Goal: Find specific fact: Find specific fact

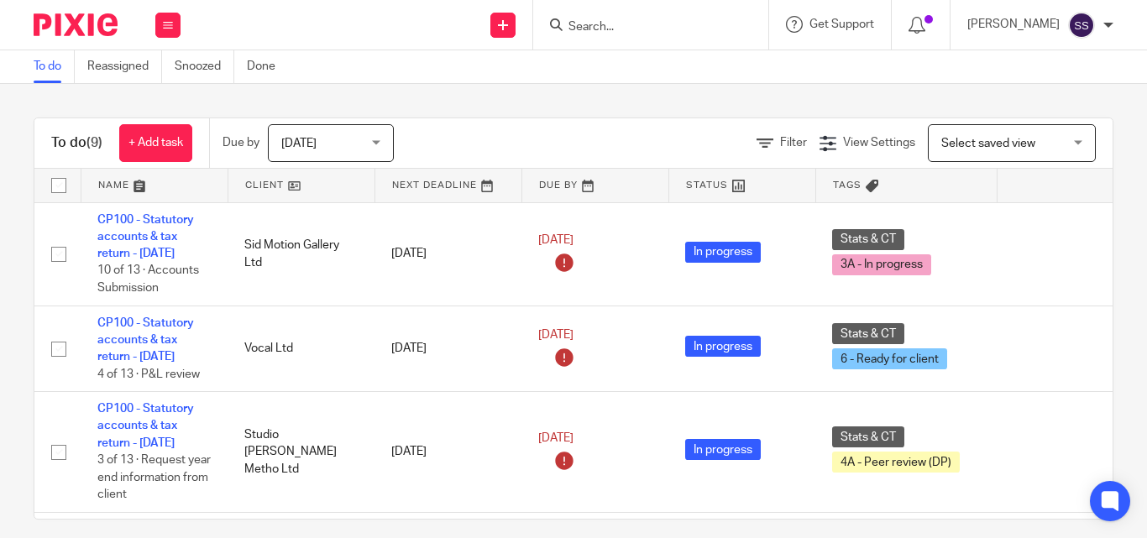
click at [625, 31] on input "Search" at bounding box center [642, 27] width 151 height 15
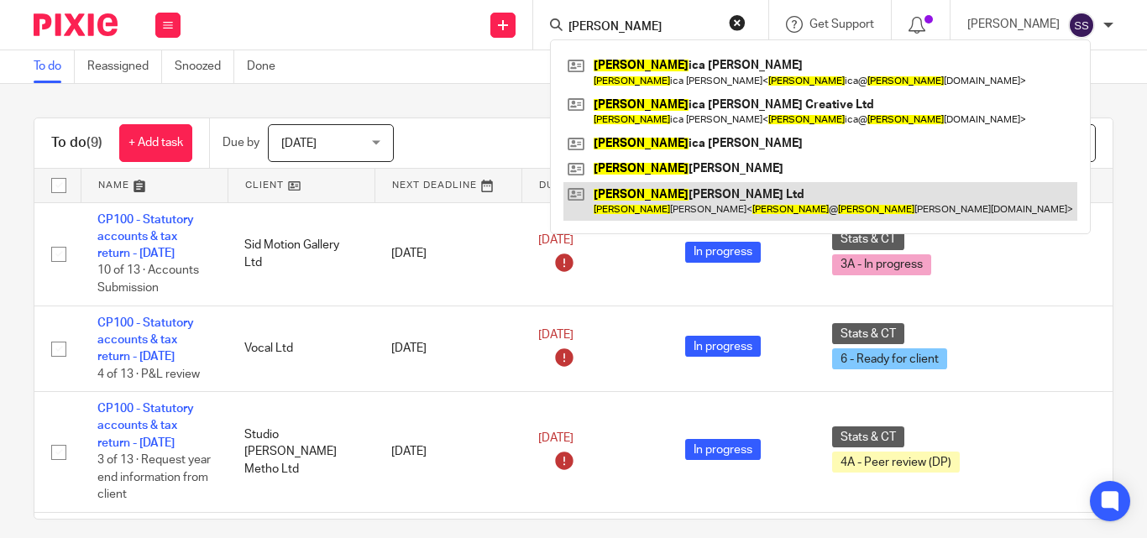
type input "[PERSON_NAME]"
click at [683, 193] on link at bounding box center [820, 201] width 514 height 39
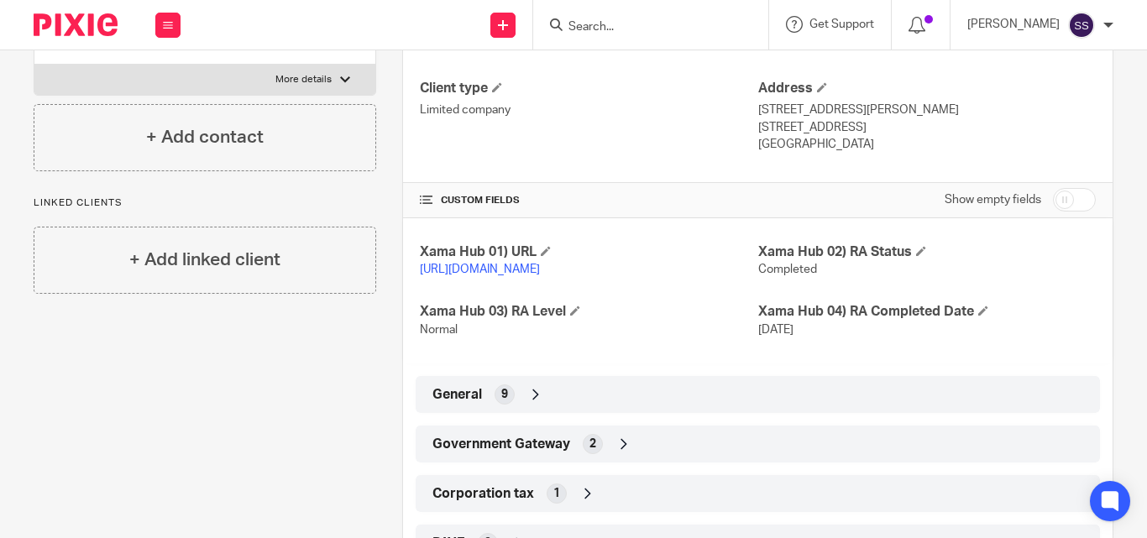
scroll to position [336, 0]
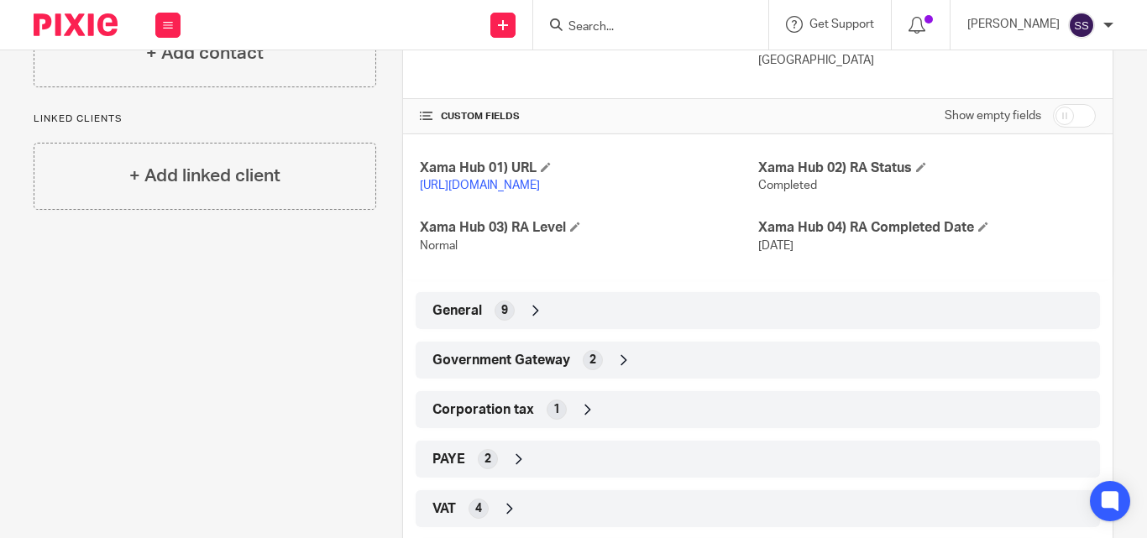
click at [616, 369] on icon at bounding box center [623, 360] width 17 height 17
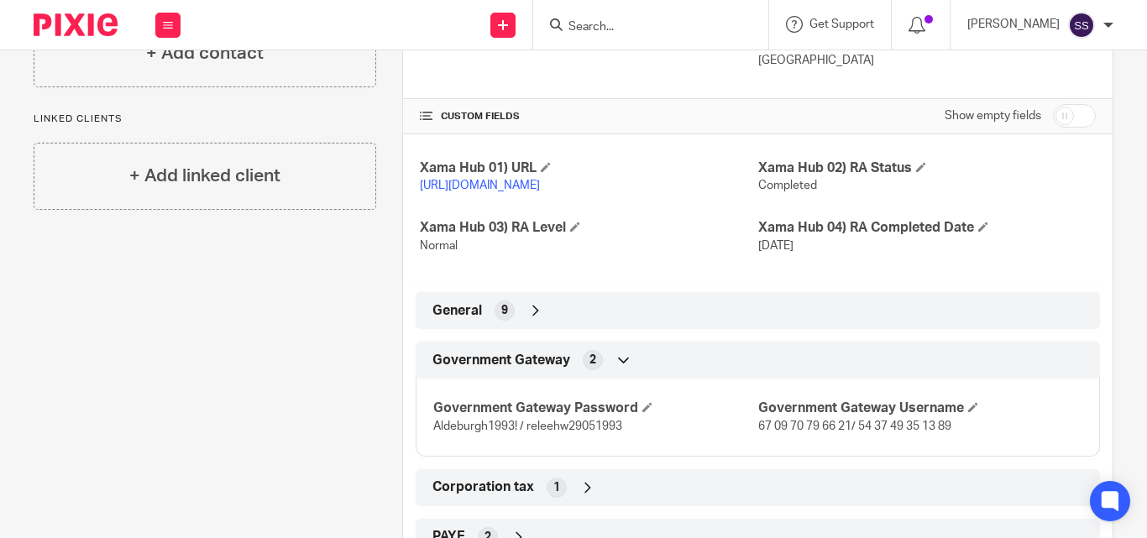
scroll to position [420, 0]
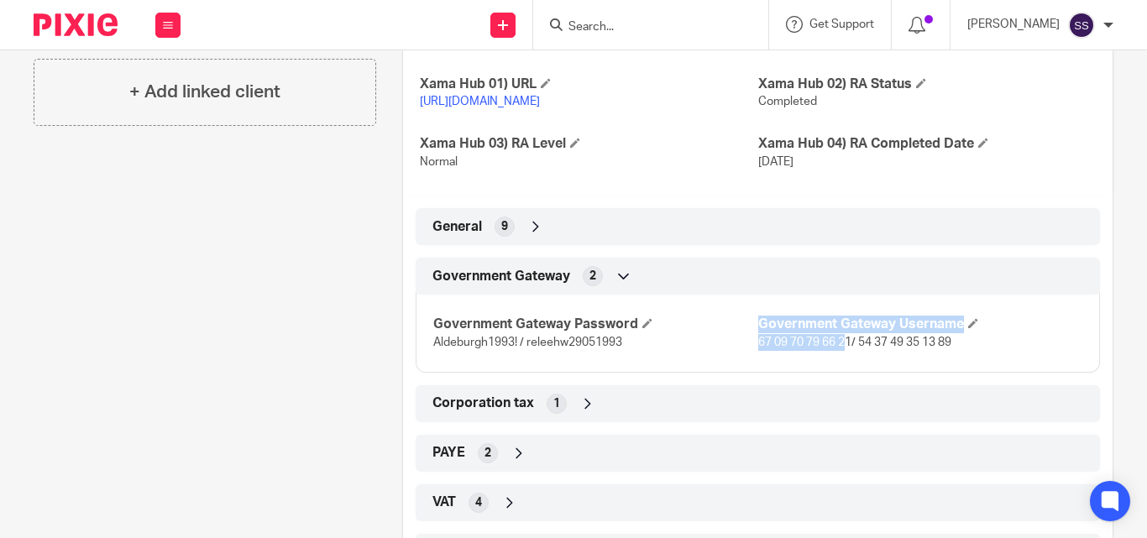
drag, startPoint x: 745, startPoint y: 357, endPoint x: 836, endPoint y: 362, distance: 91.6
click at [836, 362] on div "Government Gateway Password Aldeburgh1993! / releehw29051993 Government Gateway…" at bounding box center [758, 327] width 684 height 91
click at [751, 373] on div "Government Gateway Password Aldeburgh1993! / releehw29051993 Government Gateway…" at bounding box center [758, 327] width 684 height 91
click at [758, 348] on span "67 09 70 79 66 21/ 54 37 49 35 13 89" at bounding box center [854, 343] width 193 height 12
drag, startPoint x: 844, startPoint y: 358, endPoint x: 748, endPoint y: 354, distance: 96.6
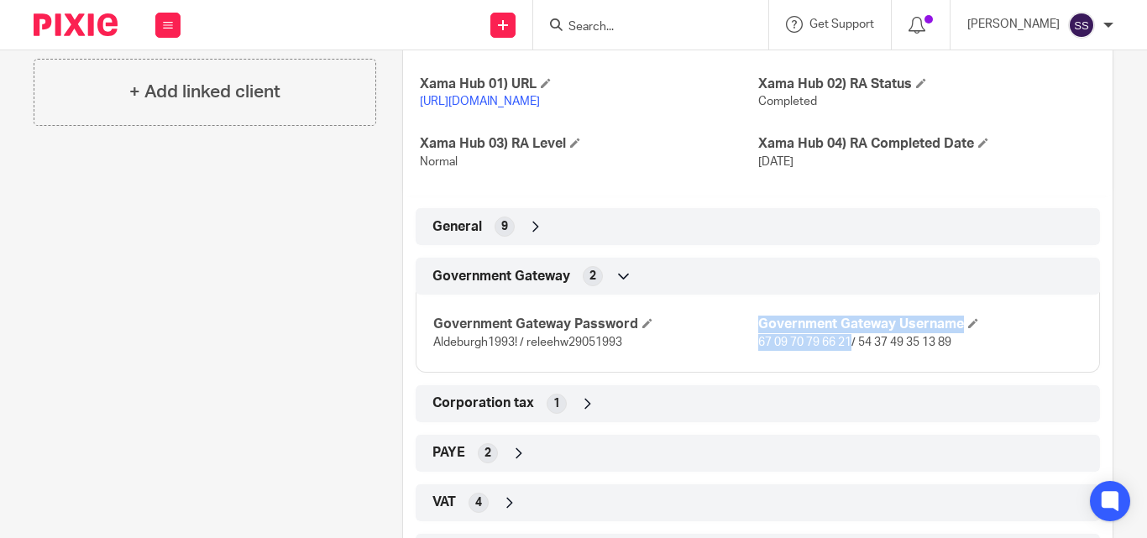
click at [748, 354] on div "Government Gateway Password Aldeburgh1993! / releehw29051993 Government Gateway…" at bounding box center [758, 327] width 684 height 91
copy div "67 09 70 79 66 21"
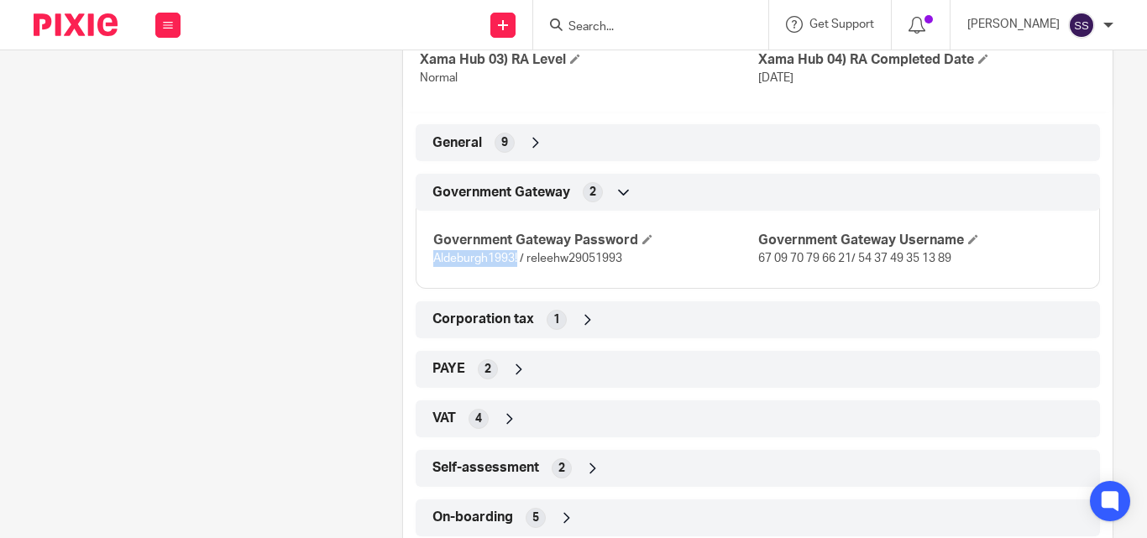
drag, startPoint x: 431, startPoint y: 276, endPoint x: 514, endPoint y: 273, distance: 82.3
click at [514, 264] on span "Aldeburgh1993! / releehw29051993" at bounding box center [527, 259] width 189 height 12
copy span "Aldeburgh1993!"
drag, startPoint x: 852, startPoint y: 274, endPoint x: 900, endPoint y: 275, distance: 47.9
click at [900, 264] on span "67 09 70 79 66 21/ 54 37 49 35 13 89" at bounding box center [854, 259] width 193 height 12
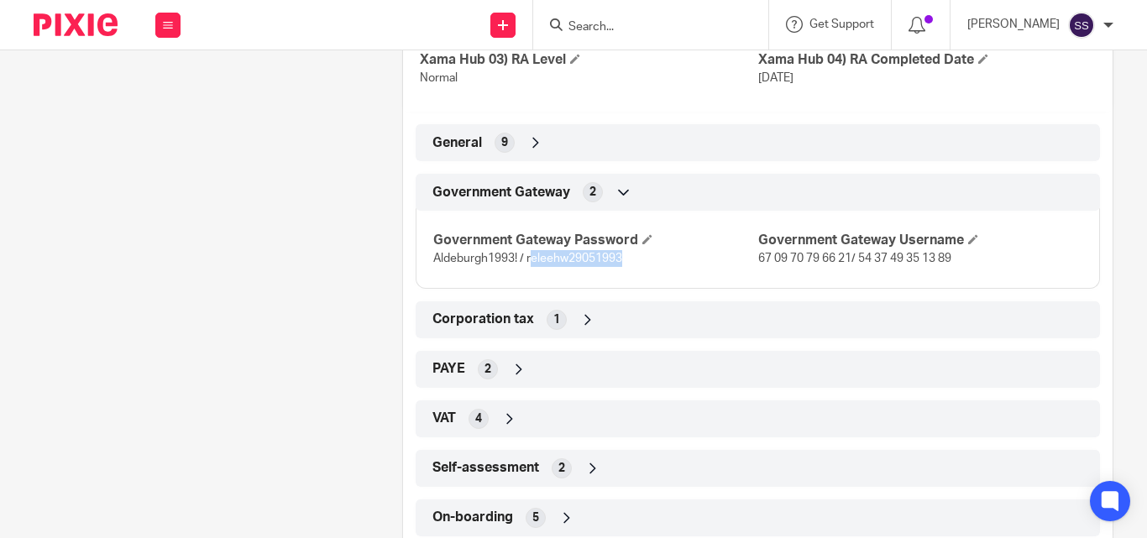
drag, startPoint x: 526, startPoint y: 274, endPoint x: 619, endPoint y: 274, distance: 92.3
click at [619, 264] on span "Aldeburgh1993! / releehw29051993" at bounding box center [527, 259] width 189 height 12
drag, startPoint x: 524, startPoint y: 275, endPoint x: 619, endPoint y: 283, distance: 96.0
click at [619, 267] on p "Aldeburgh1993! / releehw29051993" at bounding box center [595, 258] width 324 height 17
copy span "releehw29051993"
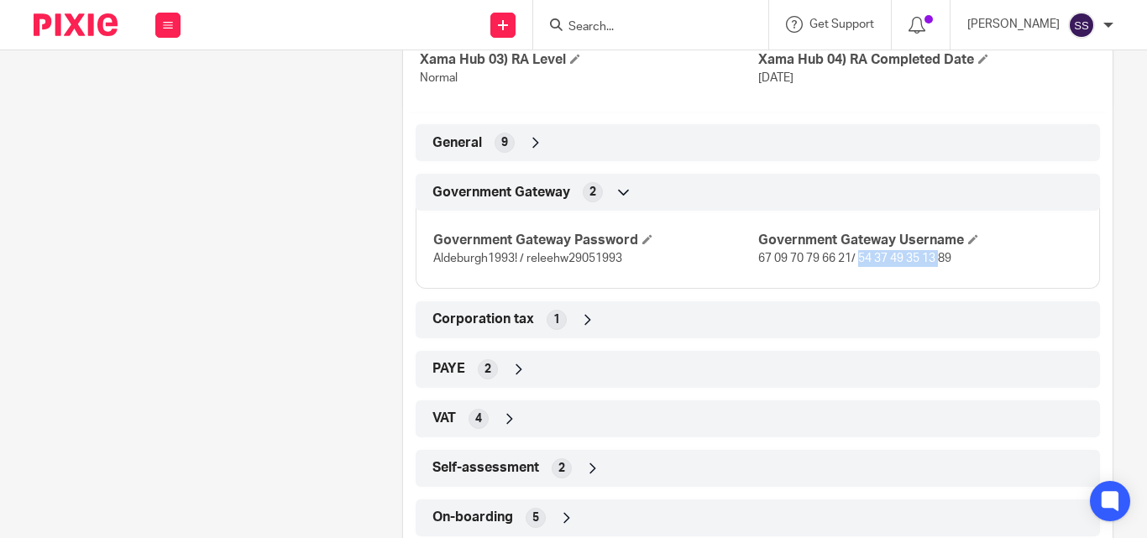
drag, startPoint x: 853, startPoint y: 276, endPoint x: 823, endPoint y: 271, distance: 29.8
click at [928, 264] on span "67 09 70 79 66 21/ 54 37 49 35 13 89" at bounding box center [854, 259] width 193 height 12
drag, startPoint x: 750, startPoint y: 274, endPoint x: 843, endPoint y: 277, distance: 92.4
click at [843, 264] on span "67 09 70 79 66 21/ 54 37 49 35 13 89" at bounding box center [854, 259] width 193 height 12
copy span "67 09 70 79 66 21"
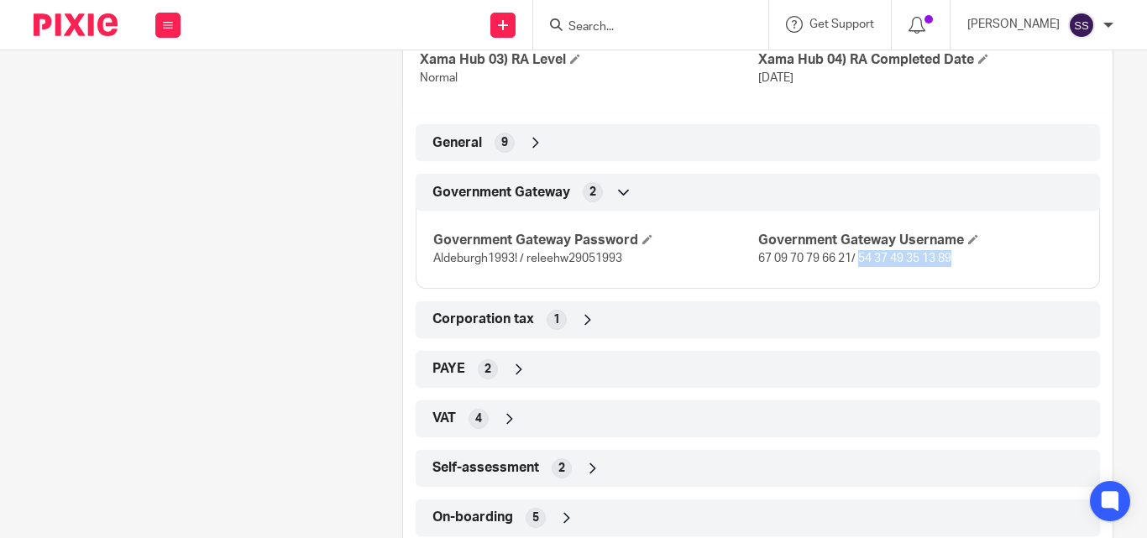
drag, startPoint x: 854, startPoint y: 275, endPoint x: 960, endPoint y: 271, distance: 106.7
click at [960, 267] on p "67 09 70 79 66 21/ 54 37 49 35 13 89" at bounding box center [920, 258] width 324 height 17
copy span "54 37 49 35 13 89"
drag, startPoint x: 431, startPoint y: 274, endPoint x: 514, endPoint y: 272, distance: 82.3
click at [514, 264] on span "Aldeburgh1993! / releehw29051993" at bounding box center [527, 259] width 189 height 12
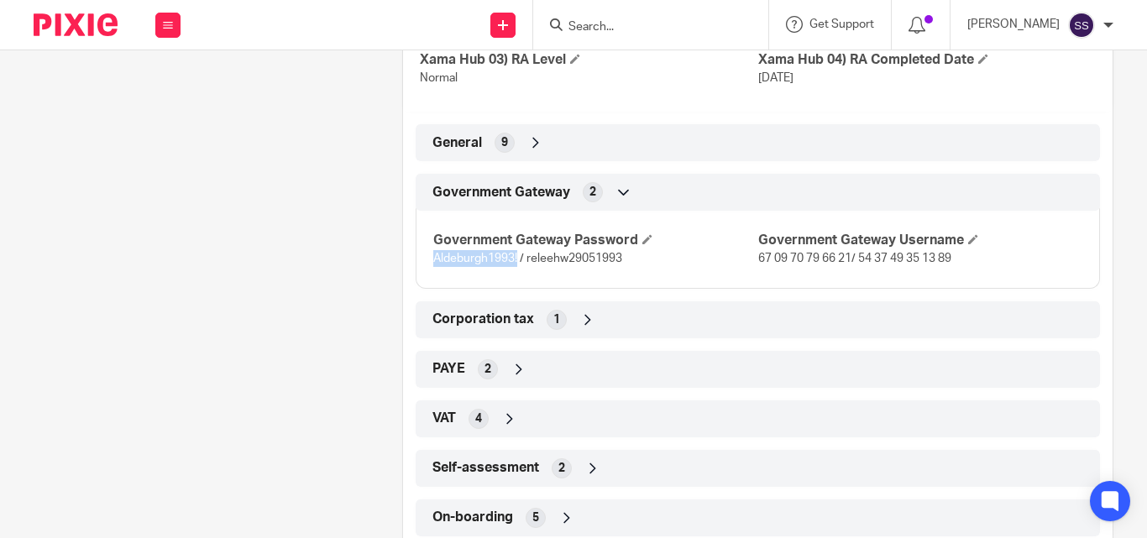
copy span "Aldeburgh1993!"
drag, startPoint x: 524, startPoint y: 273, endPoint x: 617, endPoint y: 276, distance: 93.2
click at [617, 264] on span "Aldeburgh1993! / releehw29051993" at bounding box center [527, 259] width 189 height 12
copy span "releehw29051993"
drag, startPoint x: 853, startPoint y: 275, endPoint x: 946, endPoint y: 279, distance: 93.2
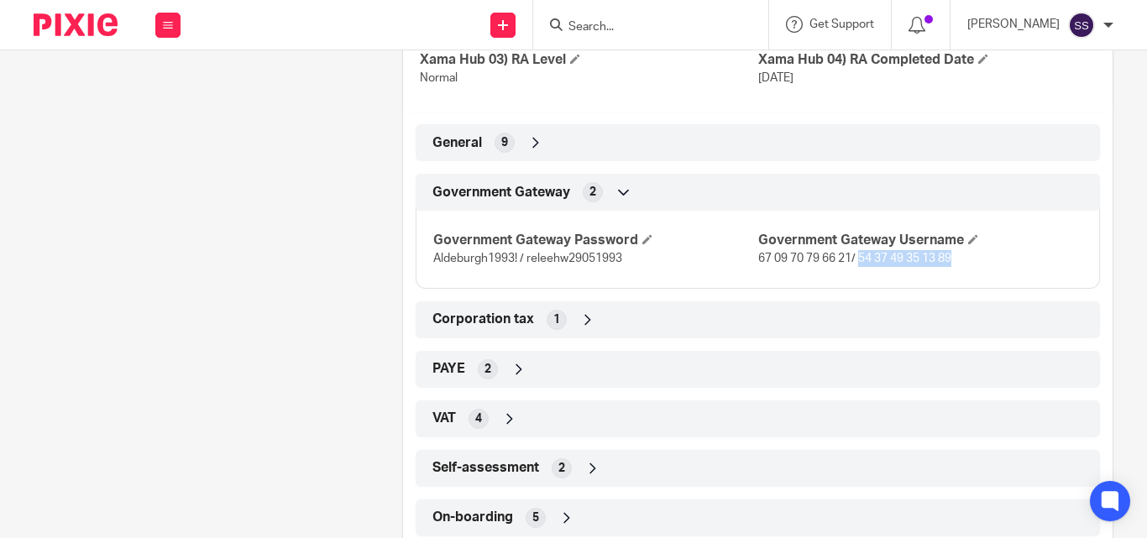
click at [946, 264] on span "67 09 70 79 66 21/ 54 37 49 35 13 89" at bounding box center [854, 259] width 193 height 12
copy span "54 37 49 35 13 89"
drag, startPoint x: 525, startPoint y: 277, endPoint x: 483, endPoint y: 280, distance: 42.0
click at [619, 264] on span "Aldeburgh1993! / releehw29051993" at bounding box center [527, 259] width 189 height 12
drag, startPoint x: 440, startPoint y: 275, endPoint x: 514, endPoint y: 277, distance: 73.9
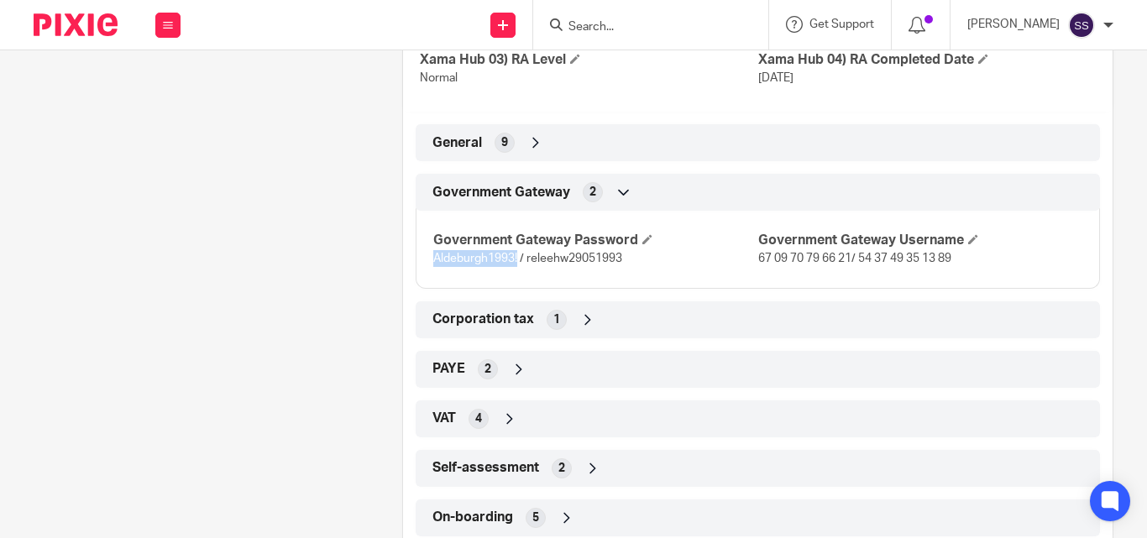
click at [514, 264] on span "Aldeburgh1993! / releehw29051993" at bounding box center [527, 259] width 189 height 12
copy span "Aldeburgh1993!"
